Goal: Find specific page/section: Find specific page/section

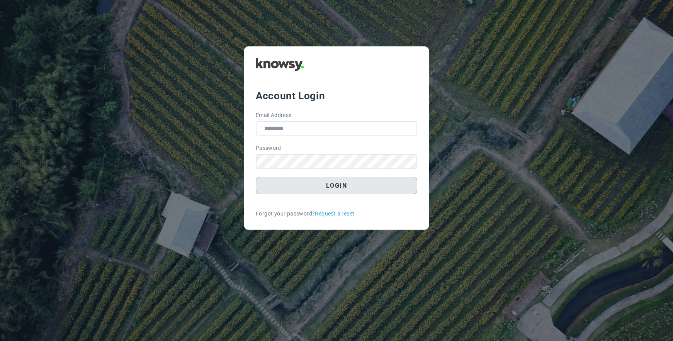
type input "**********"
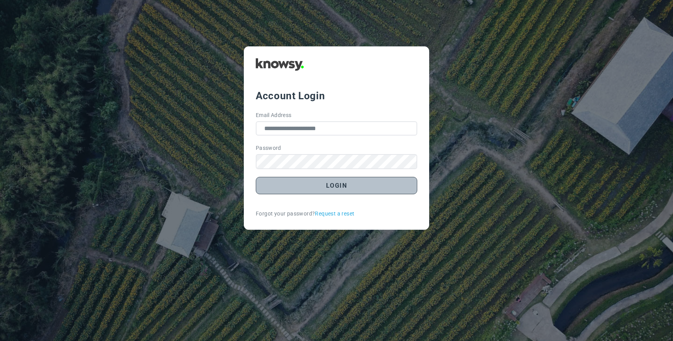
click at [337, 189] on button "Login" at bounding box center [336, 185] width 161 height 17
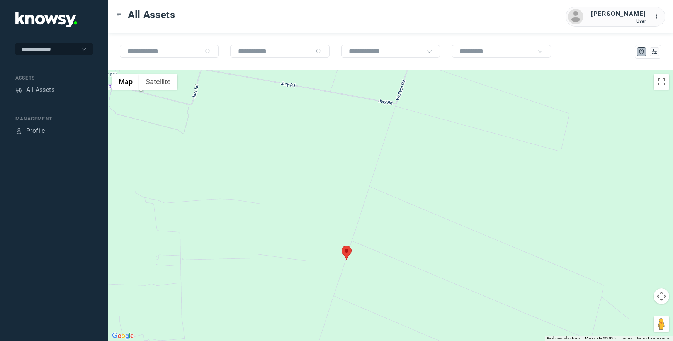
click at [341, 246] on area at bounding box center [341, 246] width 0 height 0
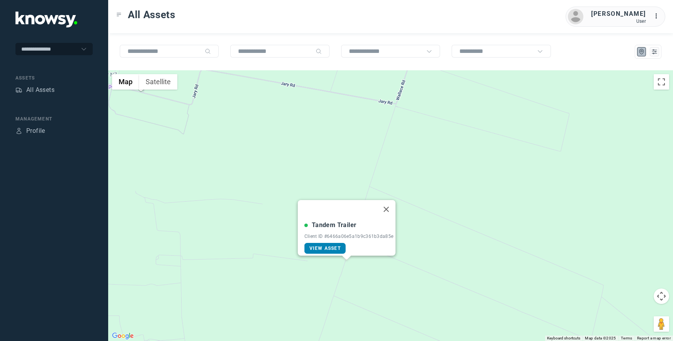
click at [320, 246] on span "View Asset" at bounding box center [324, 248] width 31 height 5
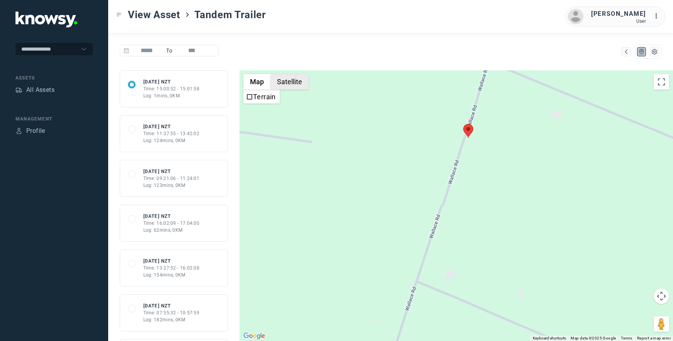
click at [294, 80] on button "Satellite" at bounding box center [289, 81] width 38 height 15
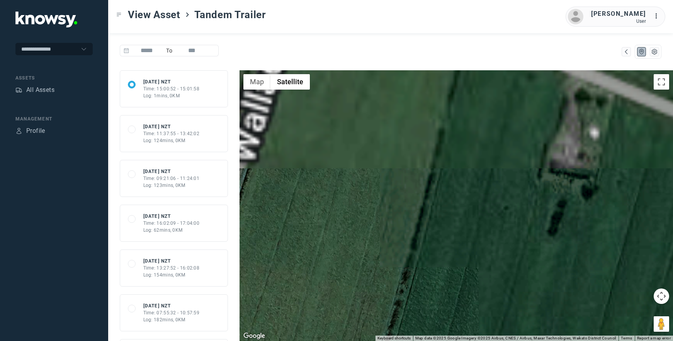
drag, startPoint x: 570, startPoint y: 127, endPoint x: 437, endPoint y: 324, distance: 237.4
click at [437, 324] on div at bounding box center [455, 205] width 433 height 271
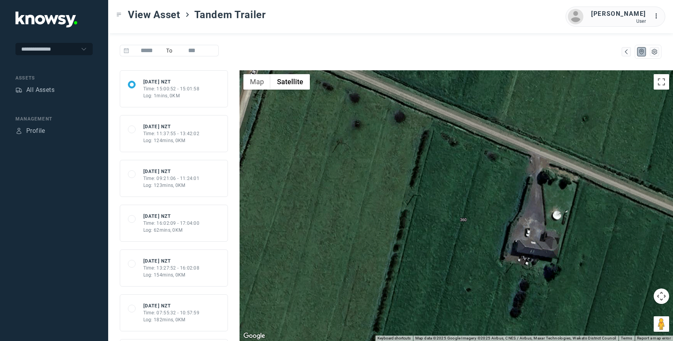
drag, startPoint x: 521, startPoint y: 185, endPoint x: 483, endPoint y: 268, distance: 90.8
click at [483, 268] on div at bounding box center [455, 205] width 433 height 271
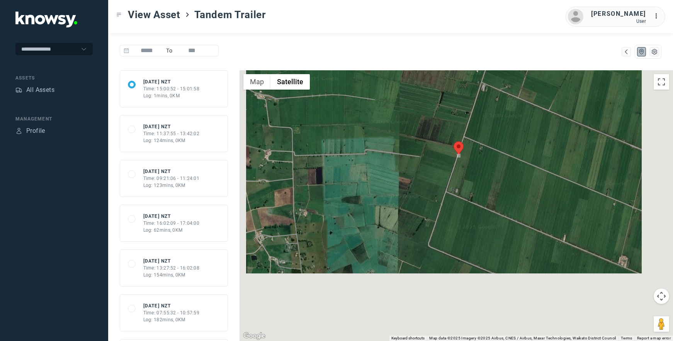
drag, startPoint x: 479, startPoint y: 284, endPoint x: 475, endPoint y: 177, distance: 106.3
click at [475, 177] on div at bounding box center [455, 205] width 433 height 271
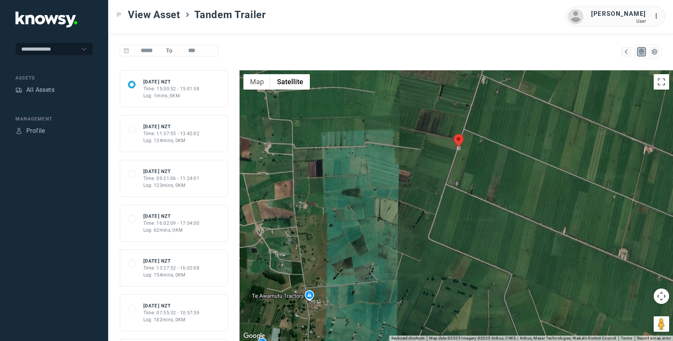
click at [153, 85] on div "Time: 15:00:52 - 15:01:58" at bounding box center [171, 88] width 56 height 7
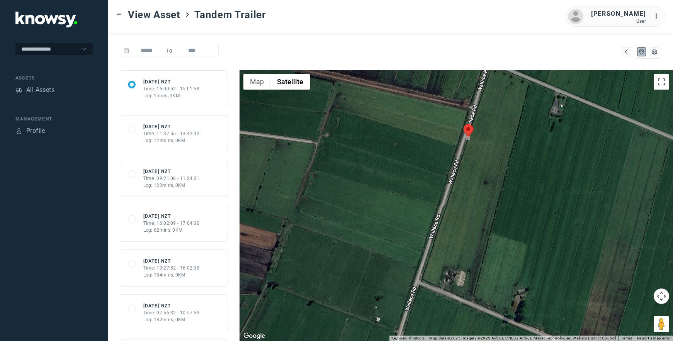
click at [163, 134] on div "Time: 11:37:55 - 13:42:02" at bounding box center [171, 133] width 56 height 7
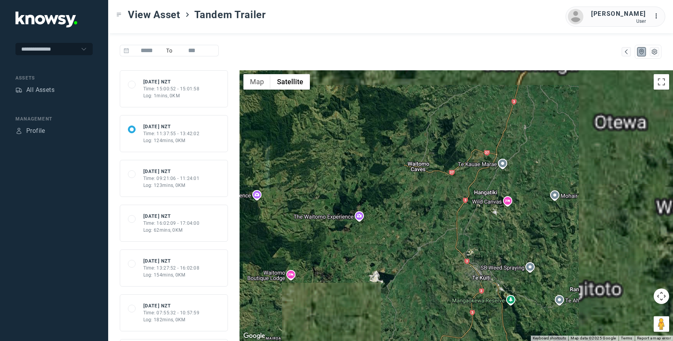
click at [420, 252] on div at bounding box center [455, 205] width 433 height 271
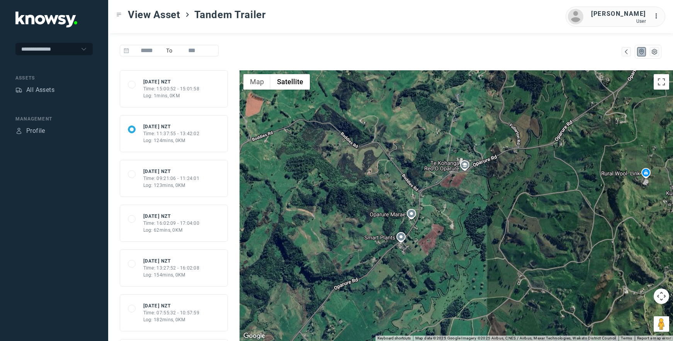
click at [400, 235] on div at bounding box center [455, 205] width 433 height 271
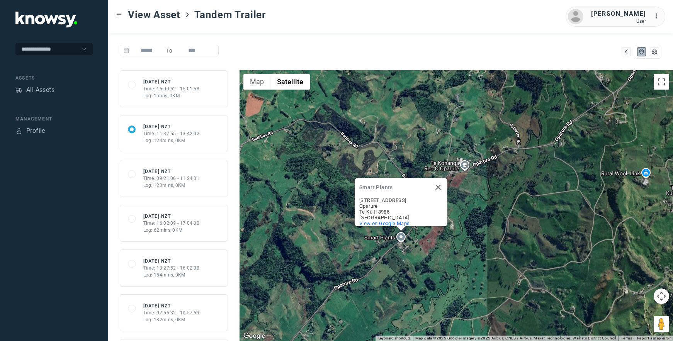
click at [375, 238] on div "Smart Plants Smart Plants 401 Oparure Road Oparure Te Kūiti 3985 New Zealand Vi…" at bounding box center [455, 205] width 433 height 271
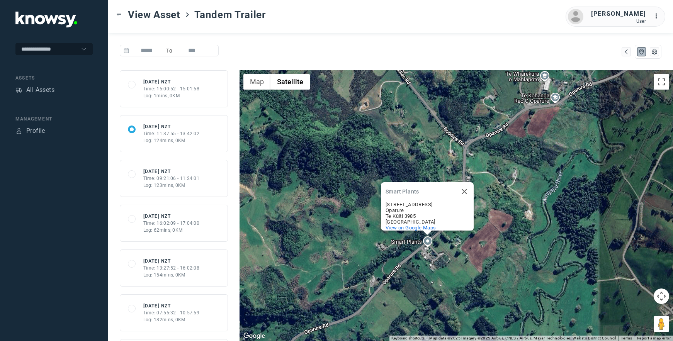
click at [375, 238] on div "Smart Plants Smart Plants 401 Oparure Road Oparure Te Kūiti 3985 New Zealand Vi…" at bounding box center [455, 205] width 433 height 271
click at [429, 243] on div "Smart Plants Smart Plants 401 Oparure Road Oparure Te Kūiti 3985 New Zealand Vi…" at bounding box center [455, 205] width 433 height 271
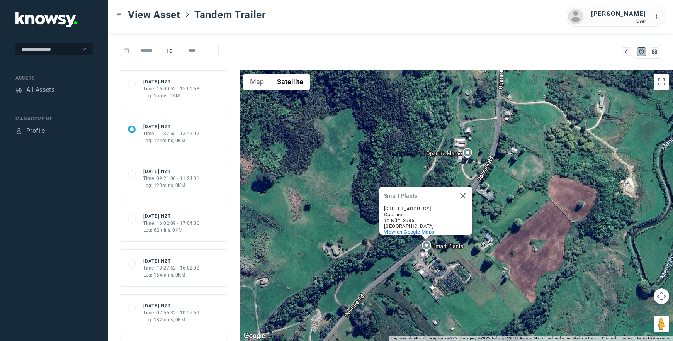
click at [429, 243] on div "Smart Plants Smart Plants 401 Oparure Road Oparure Te Kūiti 3985 New Zealand Vi…" at bounding box center [455, 205] width 433 height 271
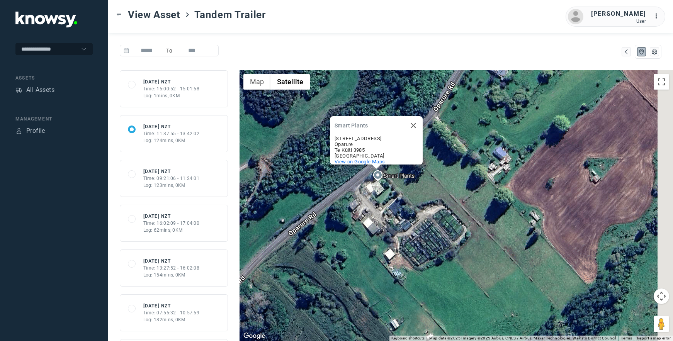
drag, startPoint x: 437, startPoint y: 282, endPoint x: 390, endPoint y: 202, distance: 93.0
click at [390, 202] on div "Smart Plants Smart Plants 401 Oparure Road Oparure Te Kūiti 3985 New Zealand Vi…" at bounding box center [455, 205] width 433 height 271
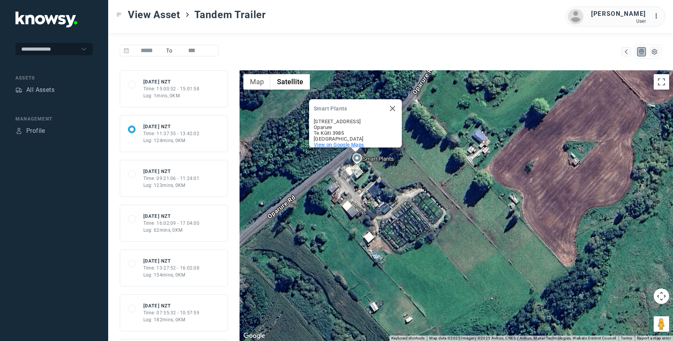
click at [331, 142] on span "View on Google Maps" at bounding box center [339, 145] width 51 height 6
